Goal: Information Seeking & Learning: Learn about a topic

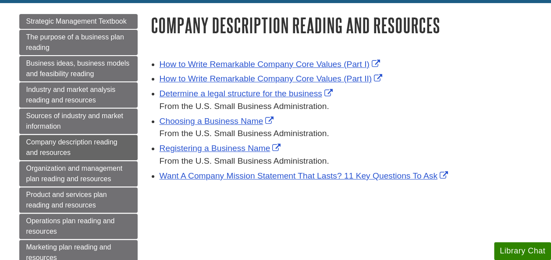
scroll to position [98, 0]
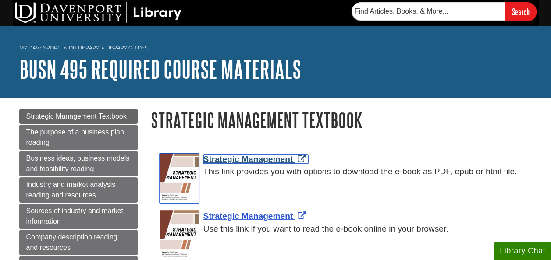
click at [249, 160] on span "Strategic Management" at bounding box center [248, 159] width 90 height 9
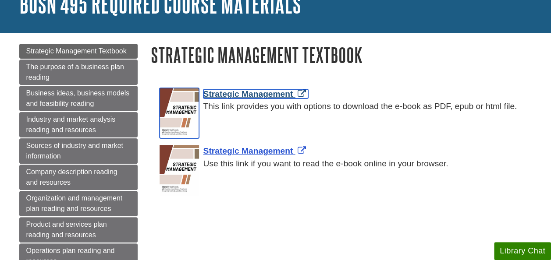
scroll to position [66, 0]
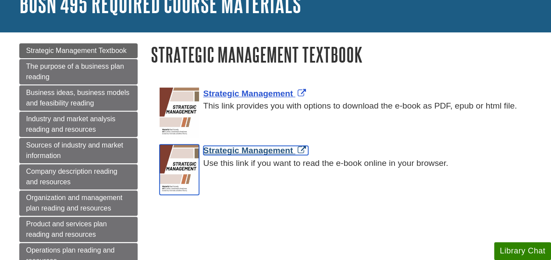
click at [266, 151] on span "Strategic Management" at bounding box center [248, 150] width 90 height 9
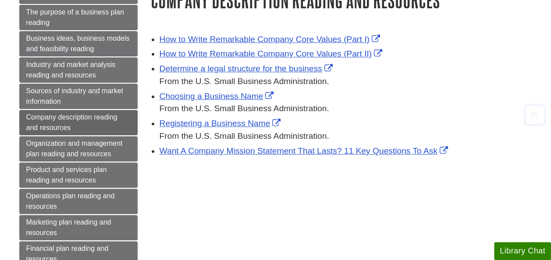
scroll to position [138, 0]
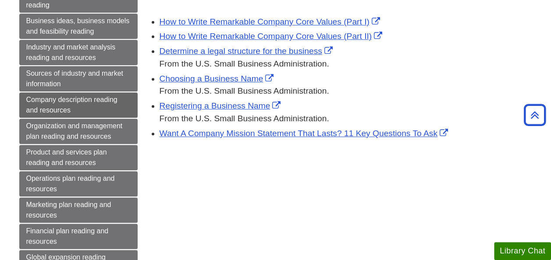
click at [221, 235] on div "Menu Strategic Management Textbook The purpose of a business plan reading Busin…" at bounding box center [276, 137] width 526 height 353
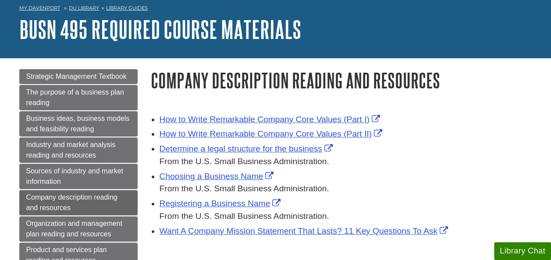
scroll to position [42, 0]
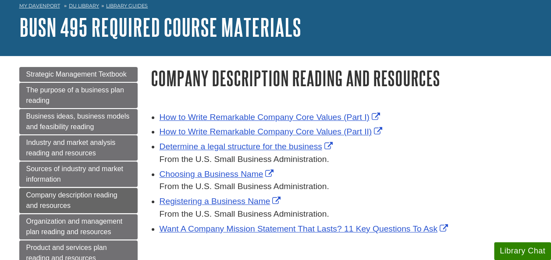
click at [167, 49] on div "My [PERSON_NAME][GEOGRAPHIC_DATA] Library Guides BUSN 495 Required Course Mater…" at bounding box center [275, 20] width 551 height 72
